Goal: Task Accomplishment & Management: Use online tool/utility

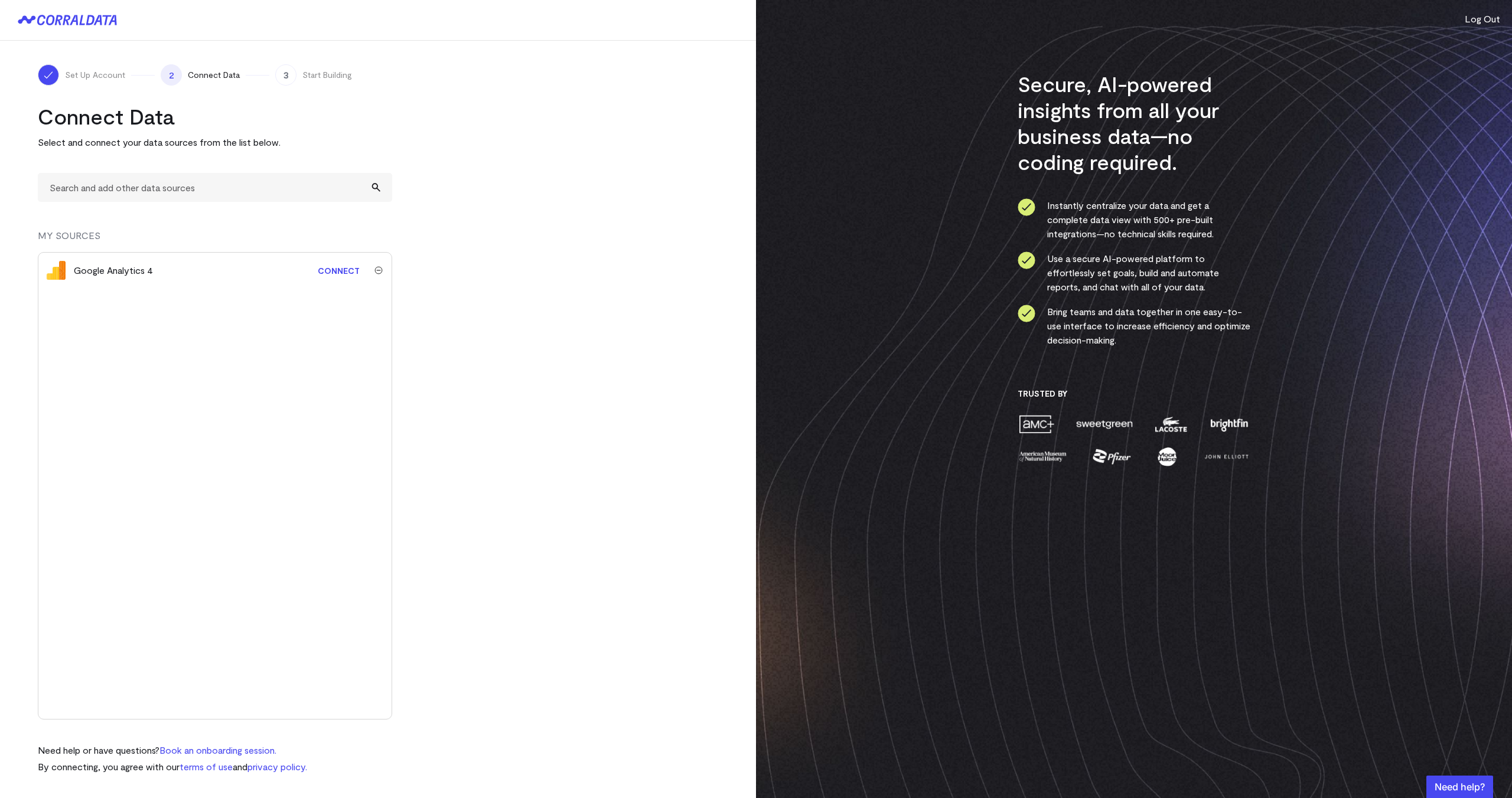
click at [376, 269] on img "submit" at bounding box center [379, 271] width 8 height 8
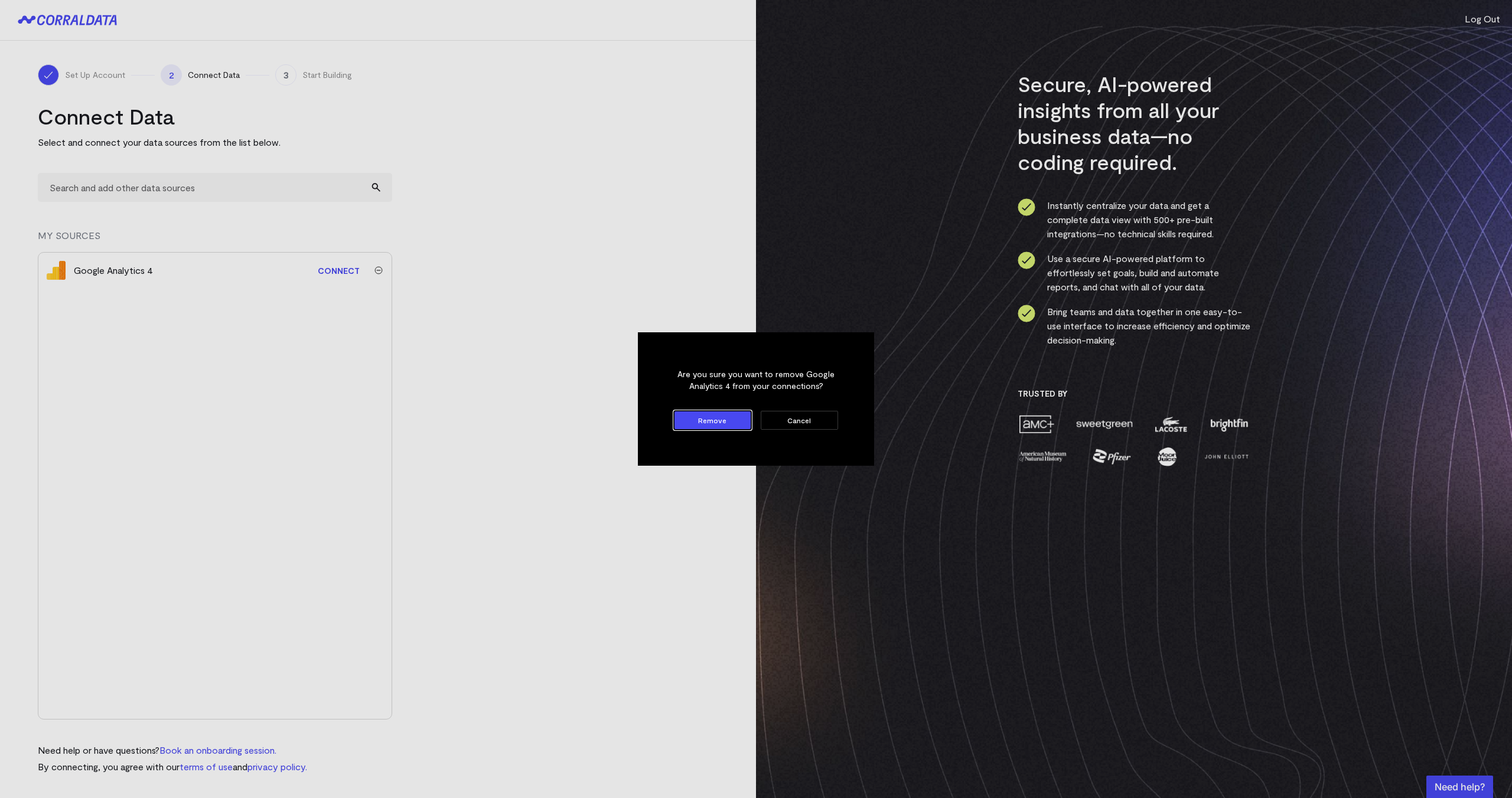
click at [730, 424] on button "Remove" at bounding box center [713, 420] width 77 height 19
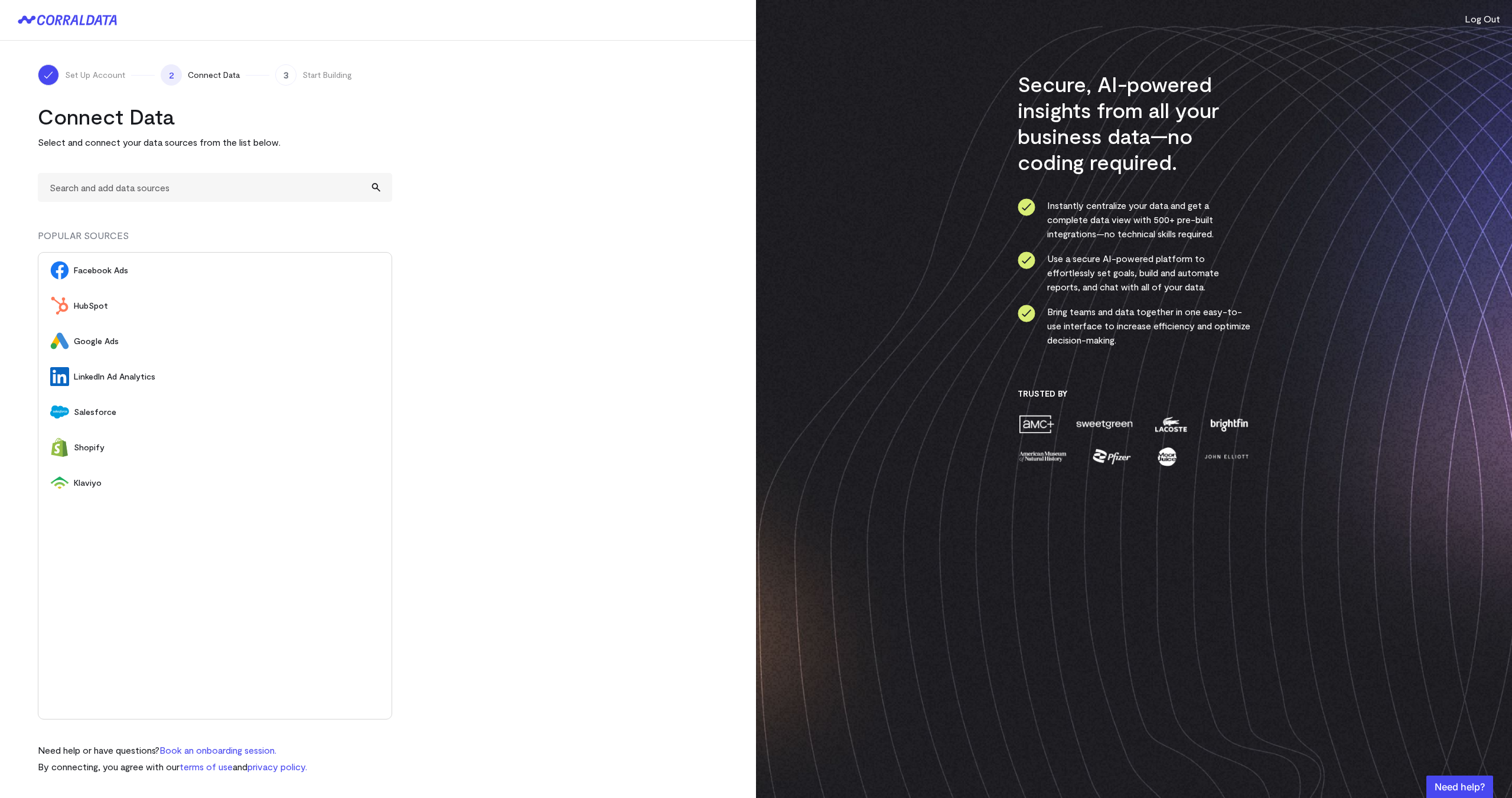
click at [481, 258] on turbo-frame "Connect Data Select and connect your data sources from the list below. POPULAR …" at bounding box center [378, 438] width 681 height 670
click at [521, 230] on turbo-frame "Connect Data Select and connect your data sources from the list below. POPULAR …" at bounding box center [378, 438] width 681 height 670
click at [486, 243] on turbo-frame "Connect Data Select and connect your data sources from the list below. POPULAR …" at bounding box center [378, 438] width 681 height 670
click at [516, 251] on turbo-frame "Connect Data Select and connect your data sources from the list below. POPULAR …" at bounding box center [378, 438] width 681 height 670
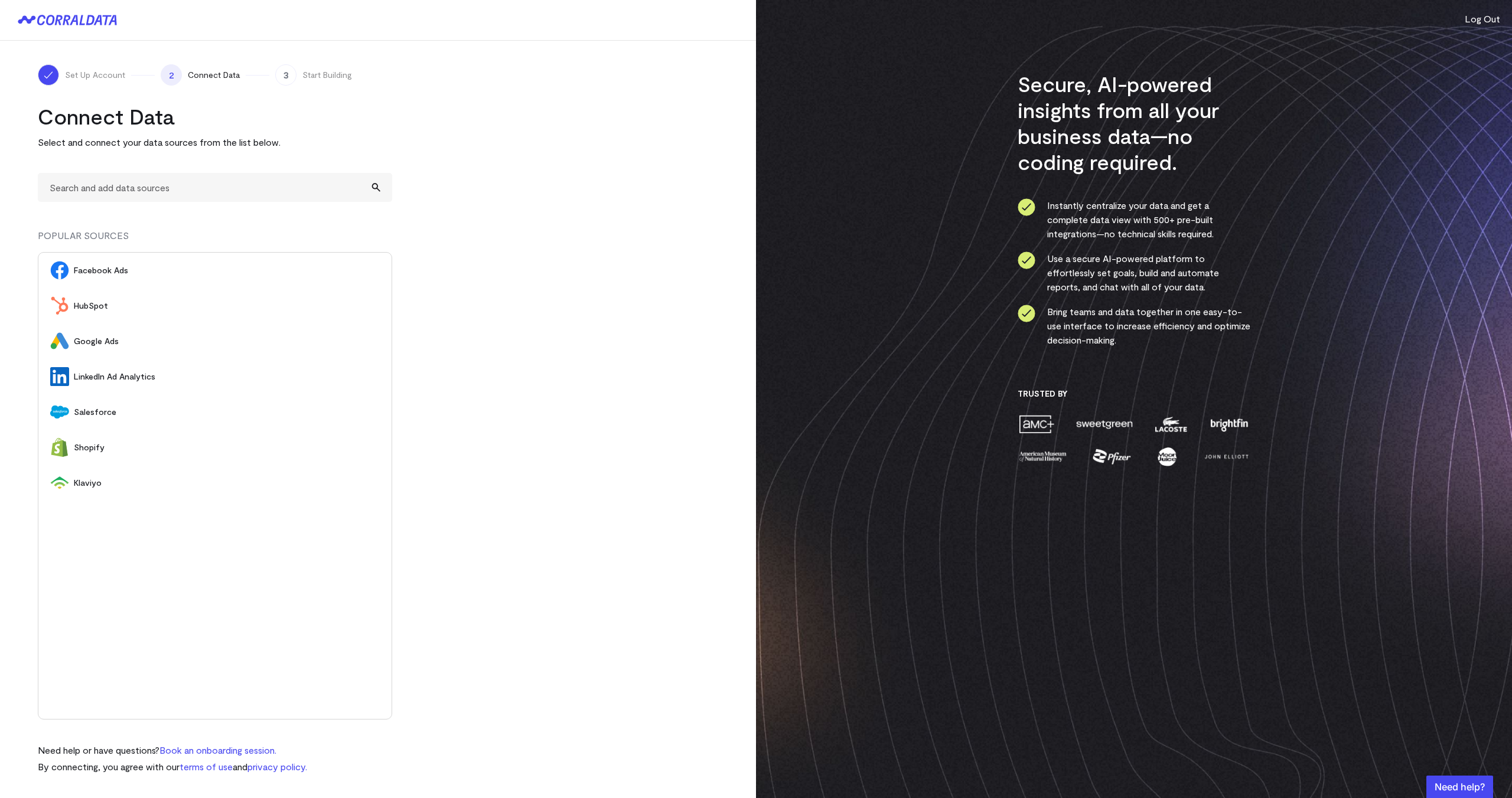
click at [517, 241] on turbo-frame "Connect Data Select and connect your data sources from the list below. POPULAR …" at bounding box center [378, 438] width 681 height 670
click at [487, 258] on turbo-frame "Connect Data Select and connect your data sources from the list below. POPULAR …" at bounding box center [378, 438] width 681 height 670
